Goal: Complete application form

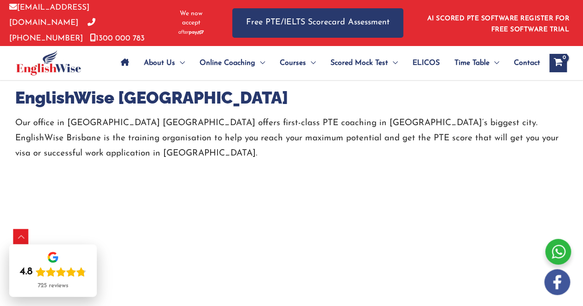
scroll to position [601, 0]
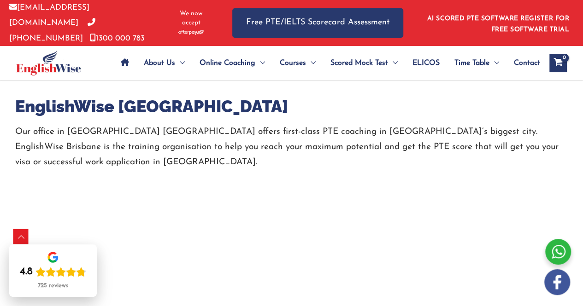
click at [410, 96] on h2 "EnglishWise [GEOGRAPHIC_DATA]" at bounding box center [291, 107] width 553 height 22
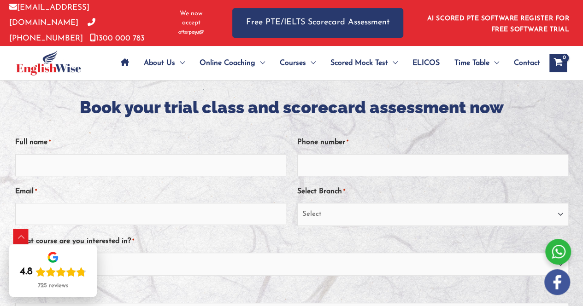
scroll to position [159, 0]
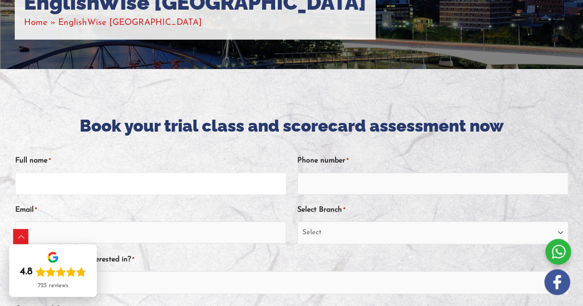
click at [45, 181] on input "Full name *" at bounding box center [150, 184] width 271 height 22
type input "[PERSON_NAME]"
click at [324, 226] on select "Select [GEOGRAPHIC_DATA] [GEOGRAPHIC_DATA] [GEOGRAPHIC_DATA] EnglishWise Global…" at bounding box center [432, 233] width 271 height 23
select select "EnglishWise Global [GEOGRAPHIC_DATA]"
click at [297, 222] on select "Select [GEOGRAPHIC_DATA] [GEOGRAPHIC_DATA] [GEOGRAPHIC_DATA] EnglishWise Global…" at bounding box center [432, 233] width 271 height 23
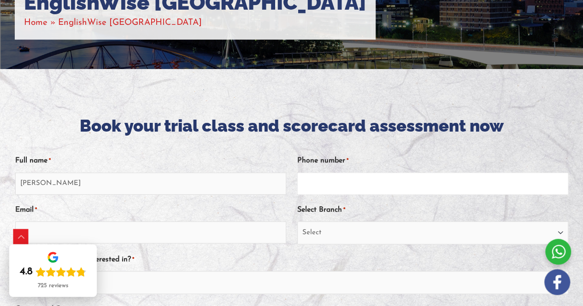
click at [315, 182] on input "Phone number *" at bounding box center [432, 184] width 271 height 22
type input "0452459861"
click at [526, 123] on h2 "Book your trial class and scorecard assessment now" at bounding box center [291, 126] width 553 height 22
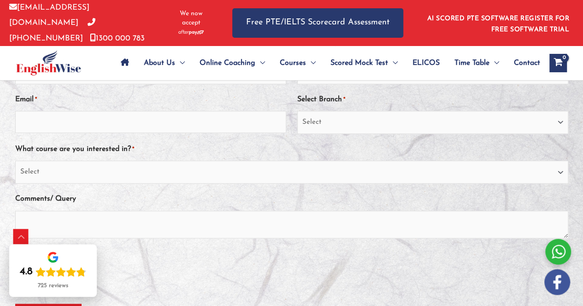
scroll to position [288, 0]
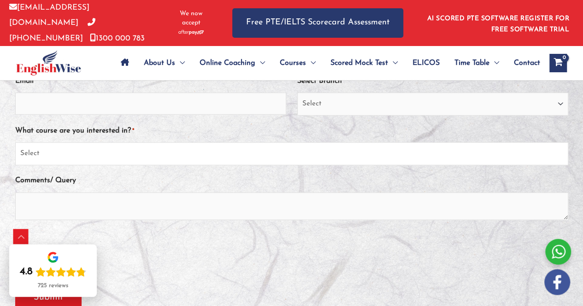
click at [556, 153] on select "Select PTE NAATI IELTS OET General English" at bounding box center [291, 153] width 553 height 23
click at [15, 142] on select "Select PTE NAATI IELTS OET General English" at bounding box center [291, 153] width 553 height 23
click at [50, 148] on select "Select PTE NAATI IELTS OET General English" at bounding box center [291, 153] width 553 height 23
click at [15, 142] on select "Select PTE NAATI IELTS OET General English" at bounding box center [291, 153] width 553 height 23
click at [36, 148] on select "Select PTE NAATI IELTS OET General English" at bounding box center [291, 153] width 553 height 23
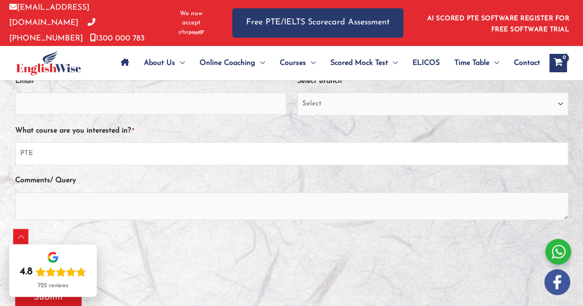
select select "NAATI"
click at [15, 142] on select "Select PTE NAATI IELTS OET General English" at bounding box center [291, 153] width 553 height 23
click at [43, 145] on select "Select PTE NAATI IELTS OET General English" at bounding box center [291, 153] width 553 height 23
click at [134, 127] on span "*" at bounding box center [132, 130] width 3 height 15
click at [134, 142] on select "Select PTE NAATI IELTS OET General English" at bounding box center [291, 153] width 553 height 23
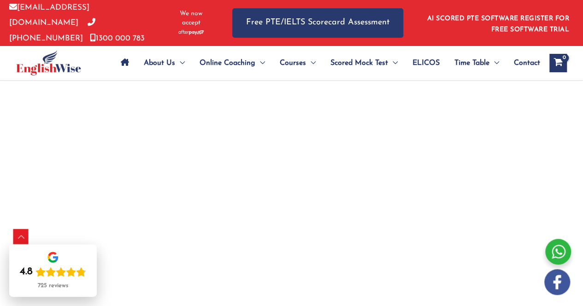
scroll to position [665, 0]
